Goal: Task Accomplishment & Management: Use online tool/utility

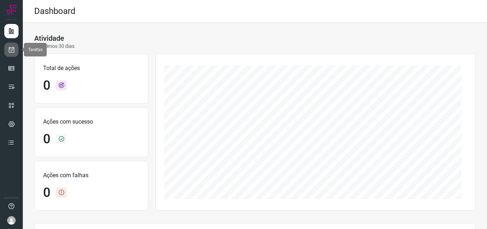
click at [6, 54] on link at bounding box center [11, 49] width 14 height 14
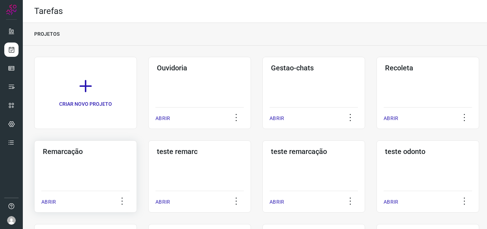
click at [148, 168] on div "Remarcação ABRIR" at bounding box center [199, 176] width 103 height 72
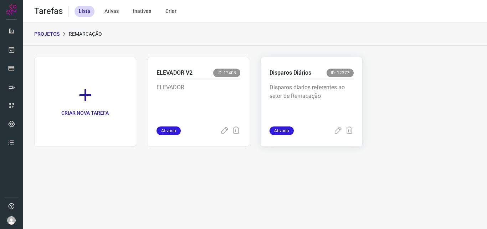
click at [321, 99] on p "Disparos diarios referentes ao setor de Remacação" at bounding box center [312, 101] width 84 height 36
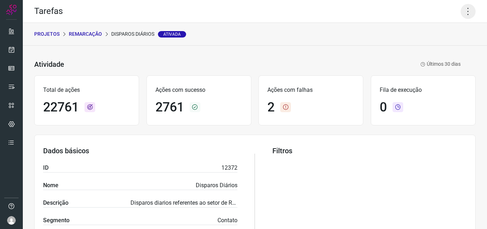
click at [462, 17] on icon at bounding box center [468, 11] width 15 height 15
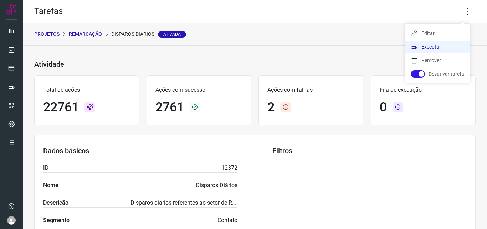
click at [452, 48] on li "Executar" at bounding box center [437, 46] width 65 height 11
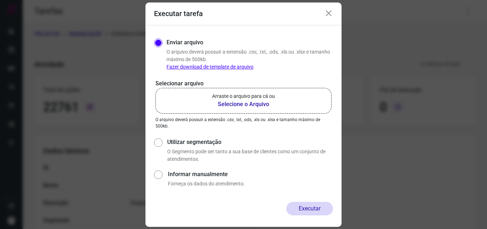
click at [248, 103] on b "Selecione o Arquivo" at bounding box center [243, 104] width 63 height 9
click at [0, 0] on input "Arraste o arquivo para cá ou Selecione o Arquivo" at bounding box center [0, 0] width 0 height 0
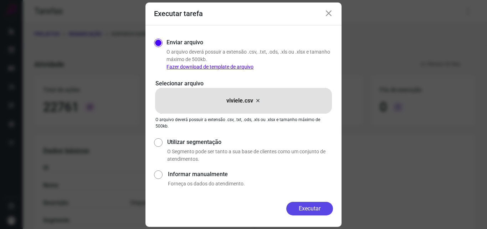
click at [306, 210] on button "Executar" at bounding box center [309, 208] width 47 height 14
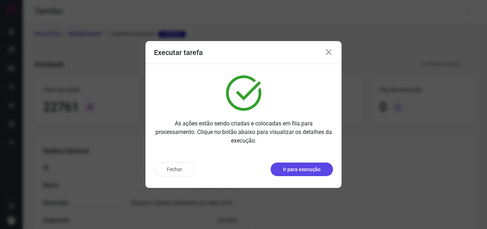
click at [306, 171] on p "Ir para execução" at bounding box center [301, 168] width 37 height 7
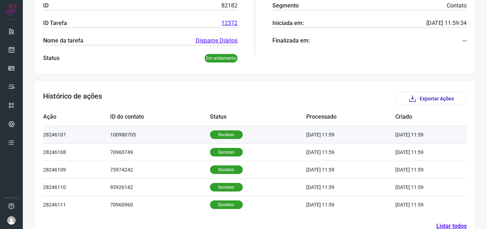
scroll to position [143, 0]
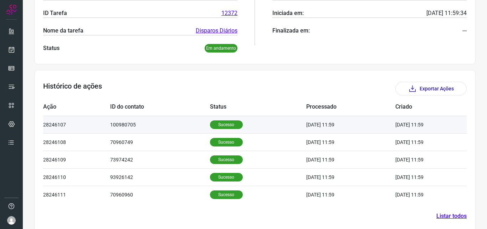
click at [226, 121] on p "Sucesso" at bounding box center [226, 124] width 33 height 9
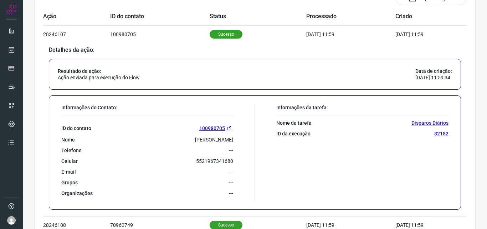
scroll to position [250, 0]
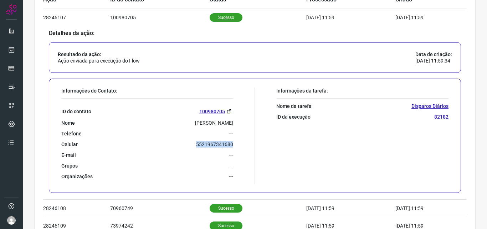
drag, startPoint x: 193, startPoint y: 143, endPoint x: 231, endPoint y: 143, distance: 38.2
click at [231, 143] on div "Informações do Contato: ID do contato 100980705 Nome Joao Ricardo Tavares Peres…" at bounding box center [156, 135] width 197 height 96
copy p "5521967341680"
